Goal: Navigation & Orientation: Find specific page/section

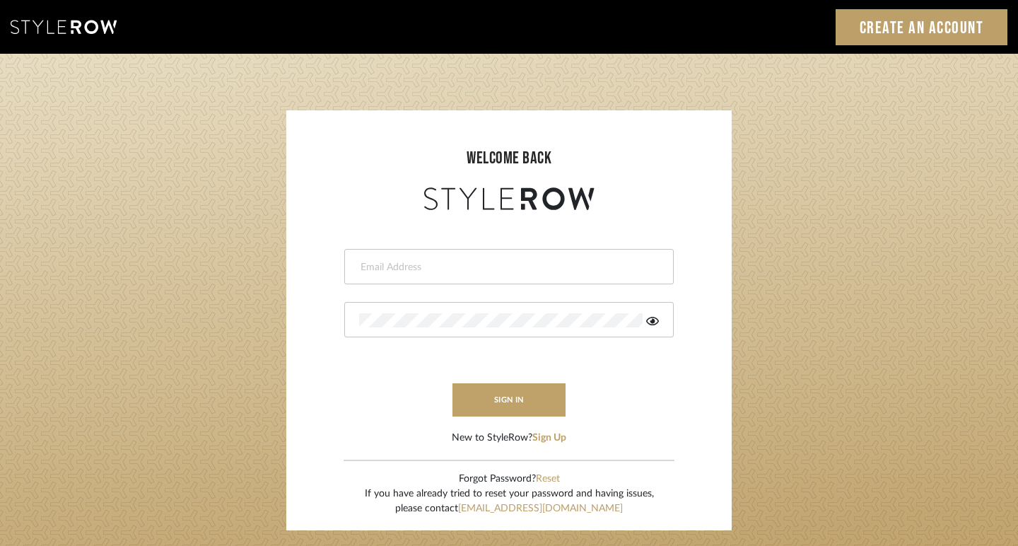
type input "[PERSON_NAME][EMAIL_ADDRESS][DOMAIN_NAME]"
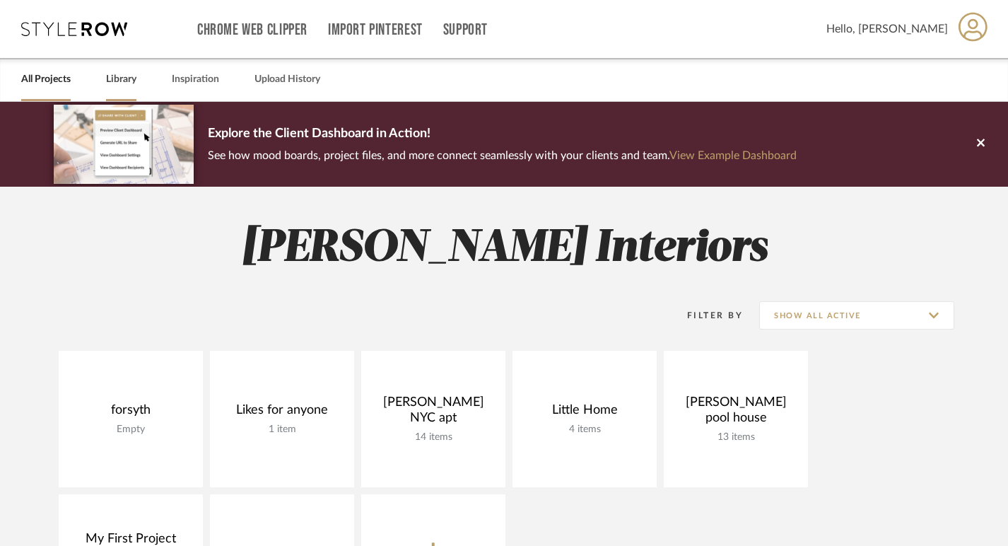
click at [129, 78] on link "Library" at bounding box center [121, 79] width 30 height 19
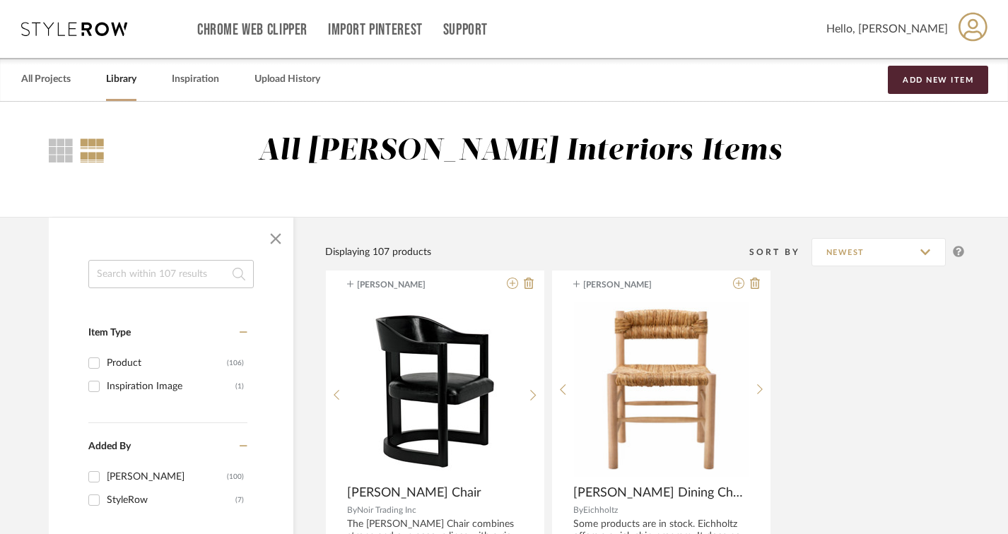
scroll to position [0, 4]
click at [37, 79] on link "All Projects" at bounding box center [45, 79] width 49 height 19
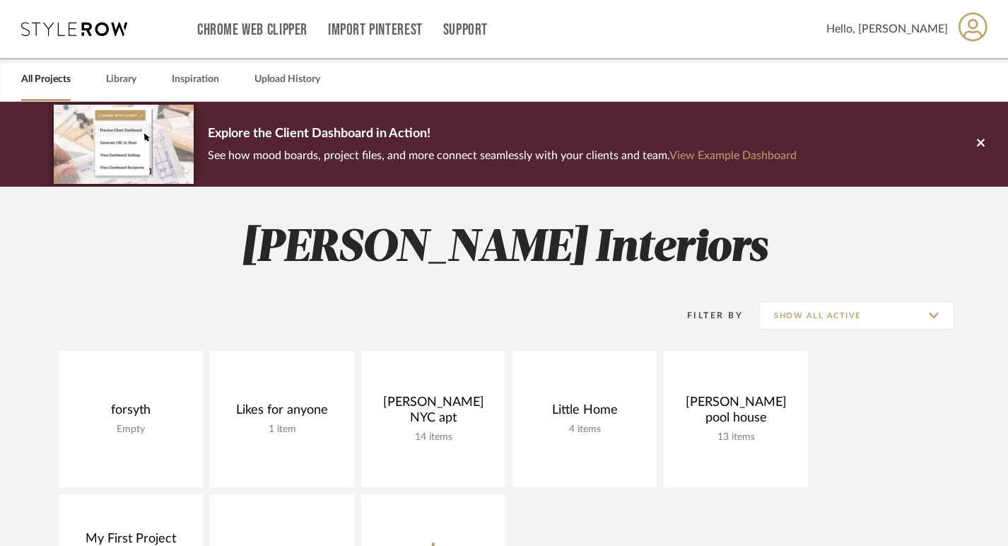
click at [71, 28] on icon at bounding box center [74, 29] width 106 height 14
click at [266, 28] on link "Chrome Web Clipper" at bounding box center [252, 30] width 110 height 12
